Goal: Navigation & Orientation: Find specific page/section

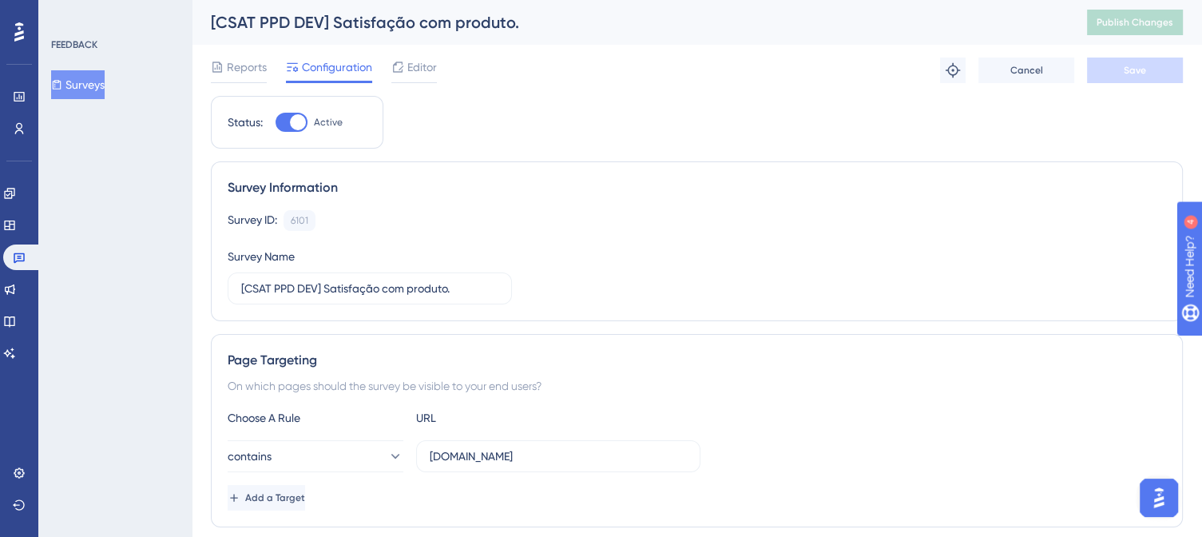
click at [357, 67] on span "Configuration" at bounding box center [337, 67] width 70 height 19
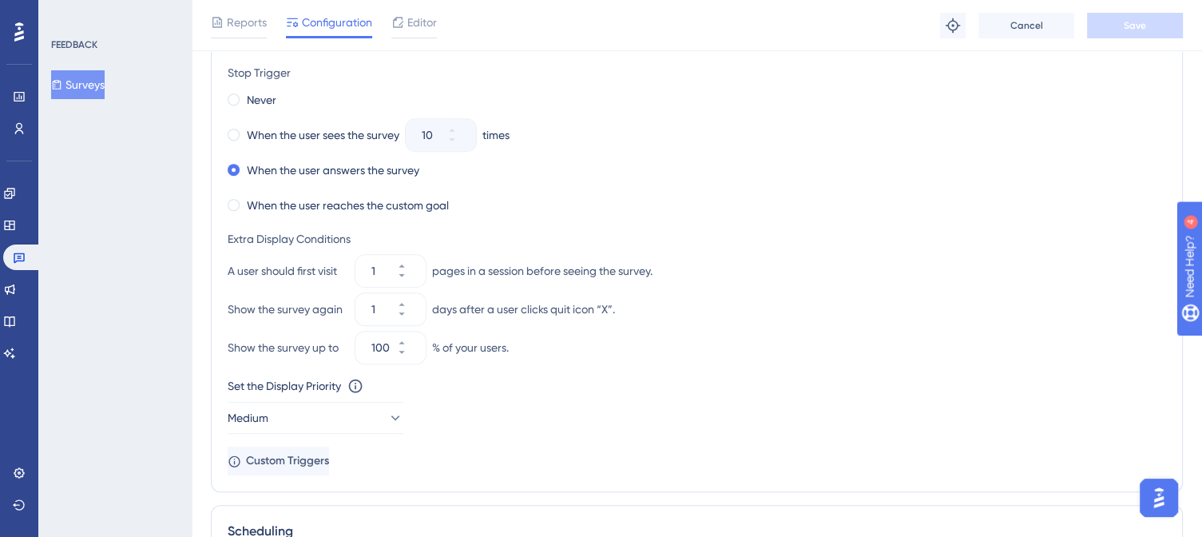
scroll to position [1131, 0]
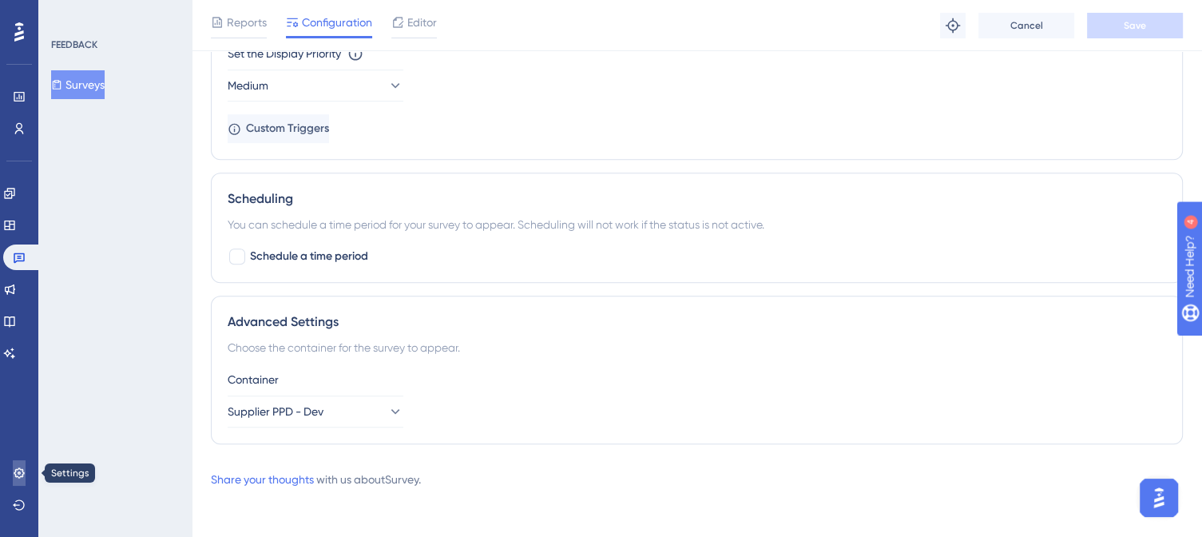
click at [22, 470] on icon at bounding box center [19, 472] width 13 height 13
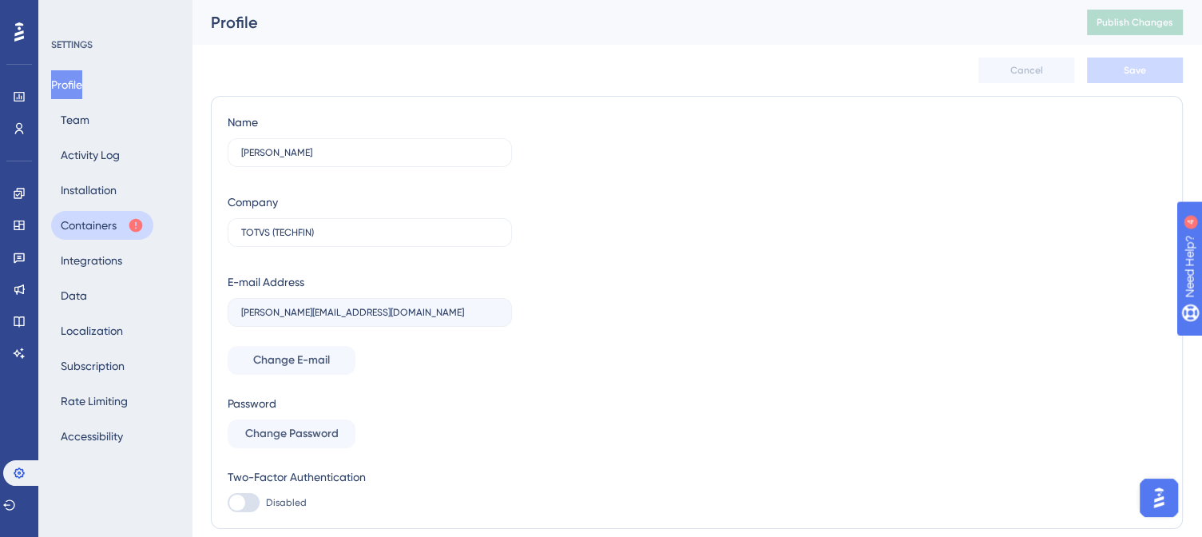
click at [98, 223] on button "Containers" at bounding box center [102, 225] width 102 height 29
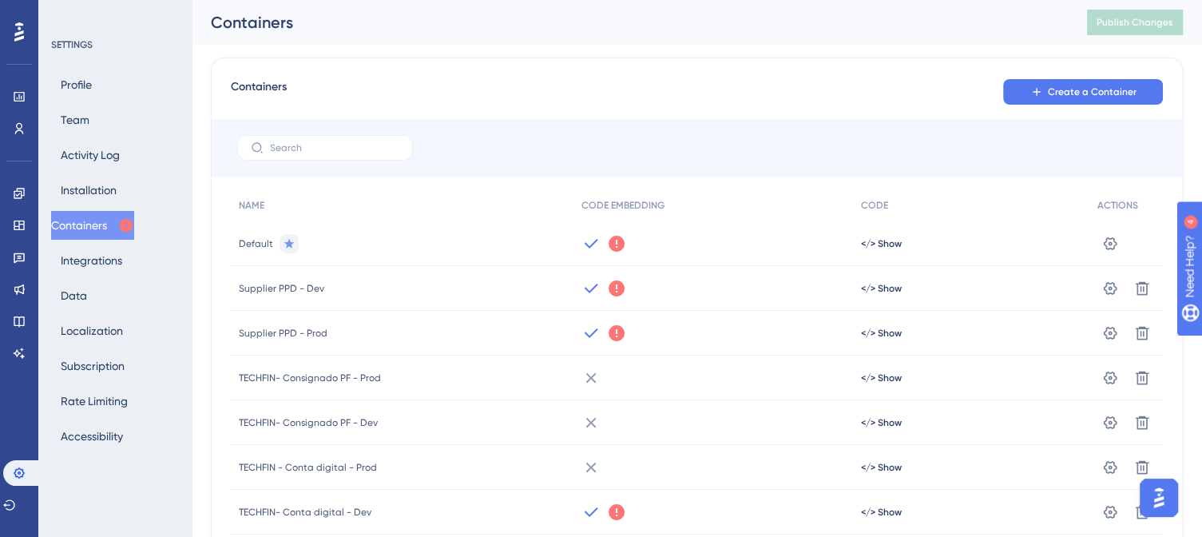
click at [616, 335] on icon at bounding box center [617, 333] width 16 height 16
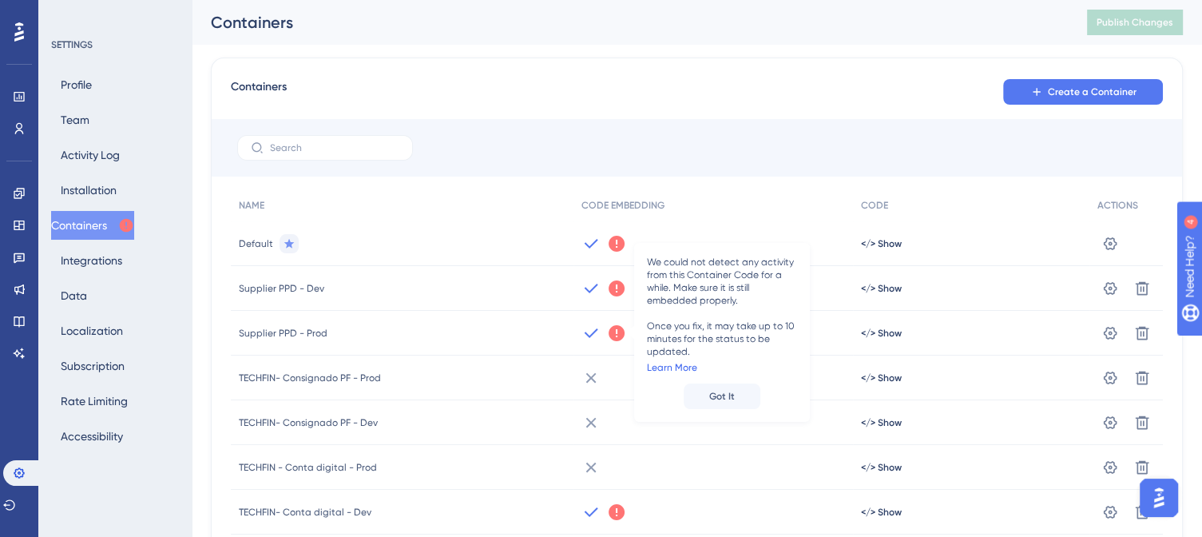
click at [682, 367] on link "Learn More" at bounding box center [672, 367] width 50 height 13
click at [1111, 252] on icon at bounding box center [1110, 244] width 16 height 16
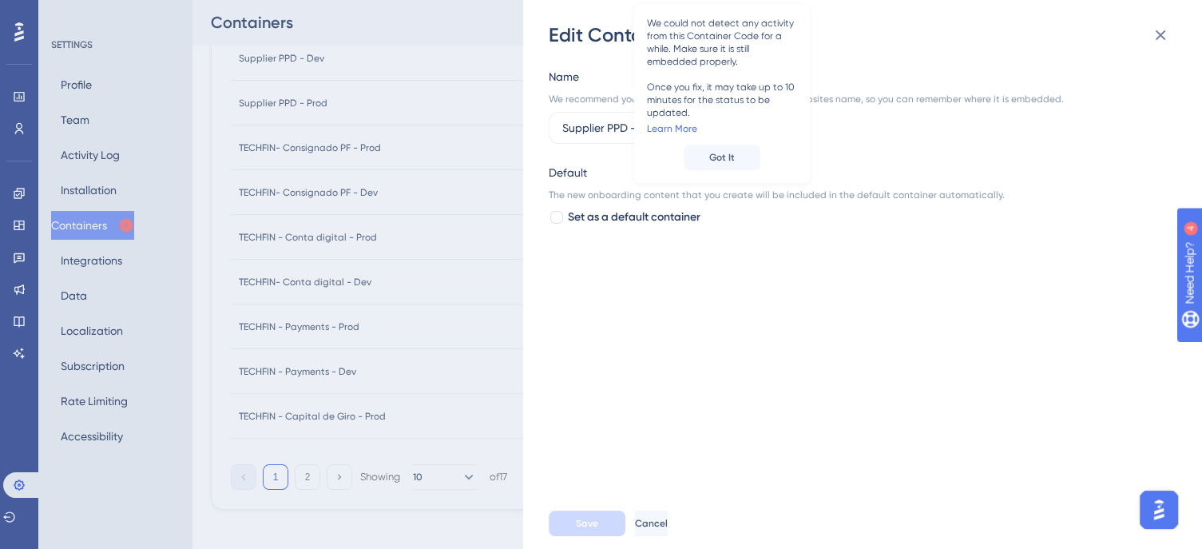
scroll to position [253, 0]
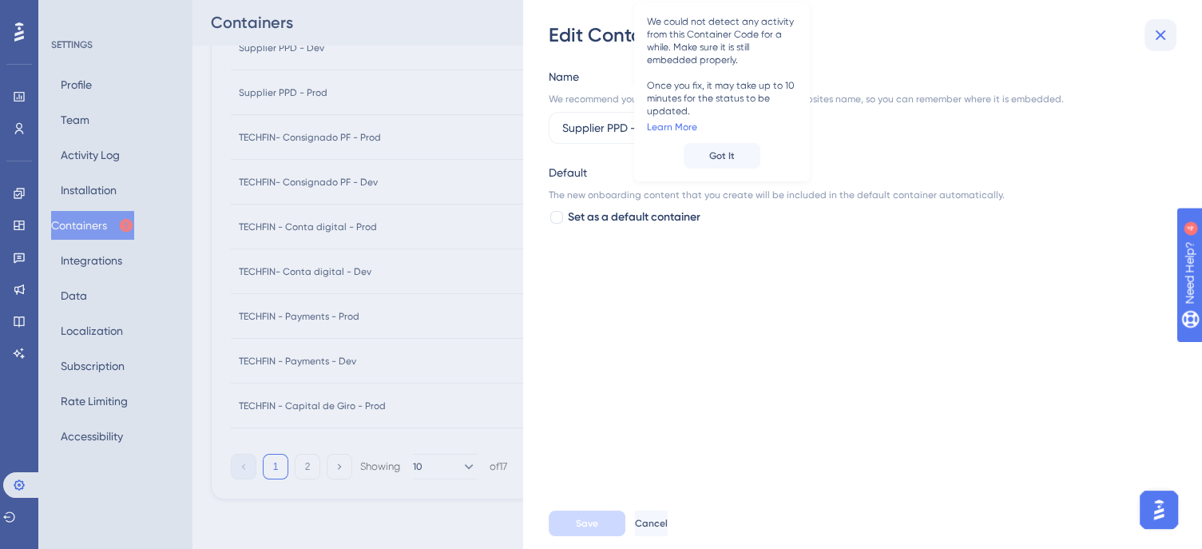
click at [1159, 37] on icon at bounding box center [1161, 35] width 10 height 10
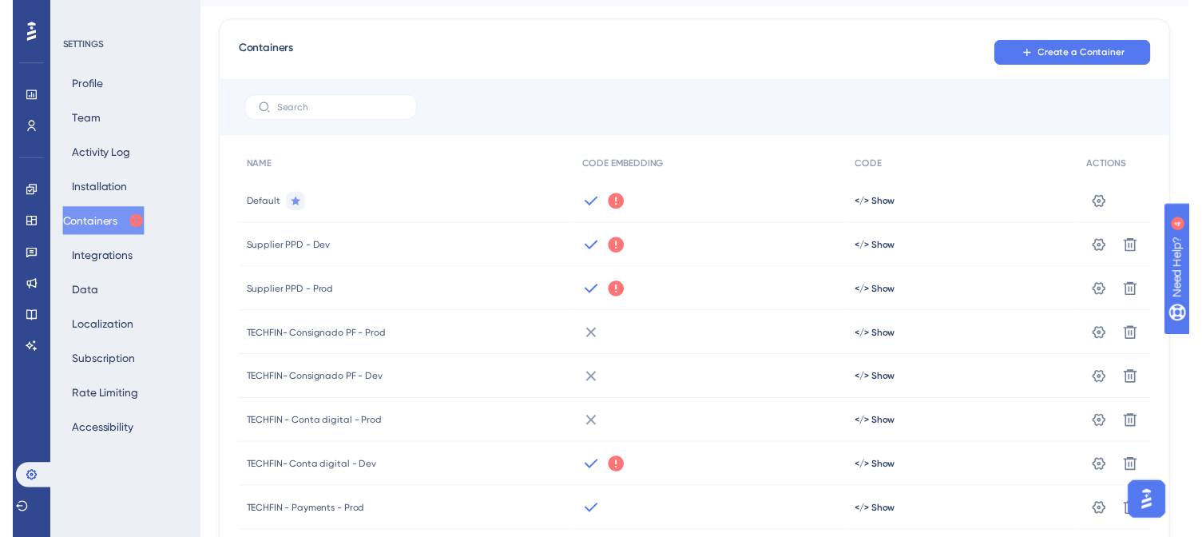
scroll to position [0, 0]
